Goal: Task Accomplishment & Management: Use online tool/utility

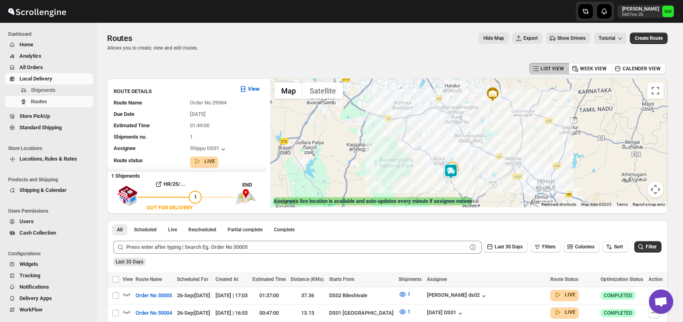
scroll to position [220, 0]
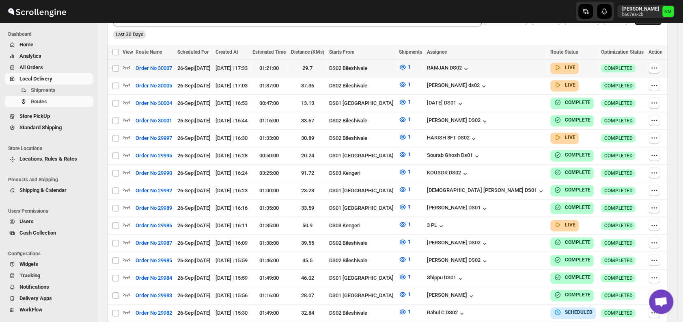
scroll to position [162, 0]
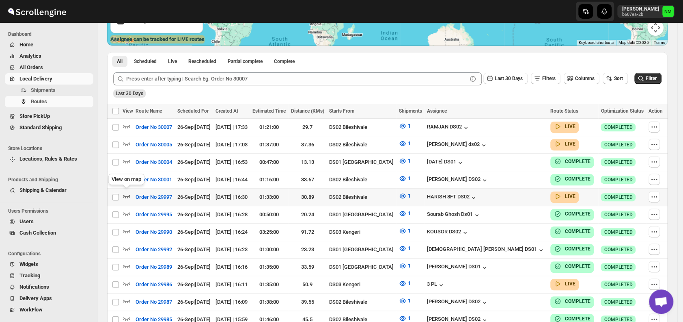
click at [125, 193] on icon "button" at bounding box center [127, 196] width 8 height 8
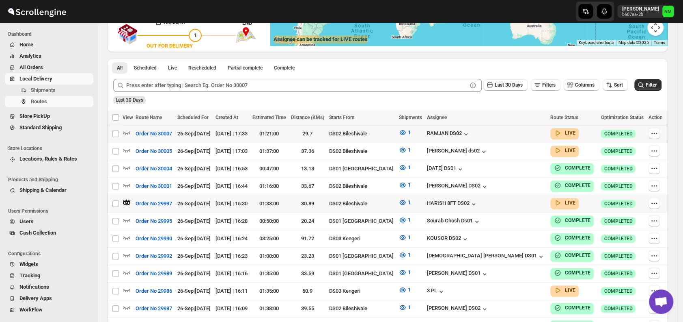
scroll to position [0, 0]
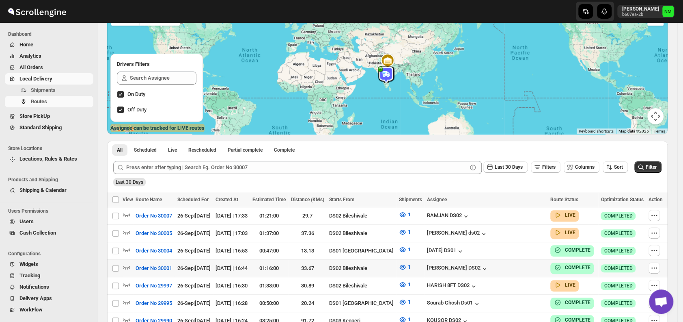
scroll to position [75, 0]
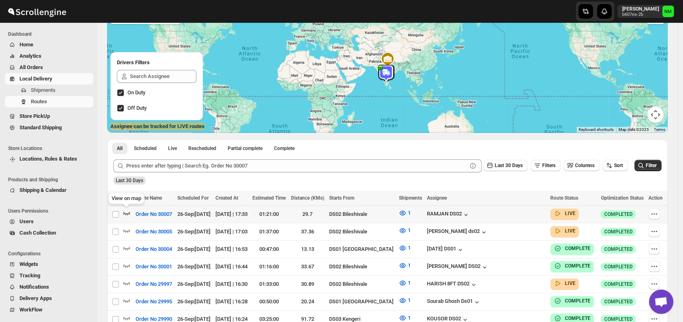
click at [127, 213] on icon "button" at bounding box center [126, 213] width 7 height 3
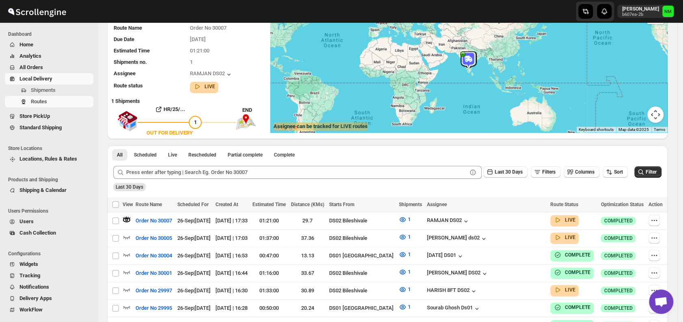
scroll to position [0, 0]
